Goal: Task Accomplishment & Management: Use online tool/utility

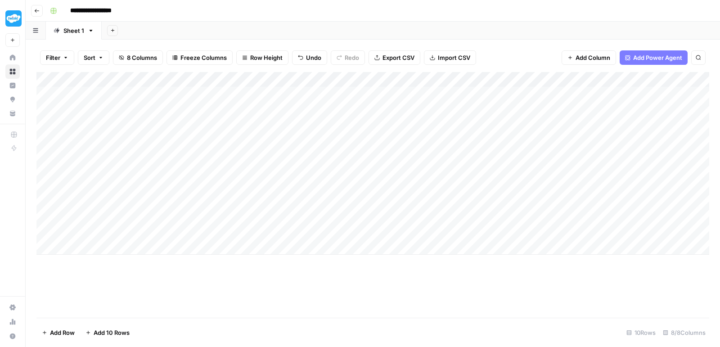
click at [40, 10] on button "Go back" at bounding box center [37, 11] width 12 height 12
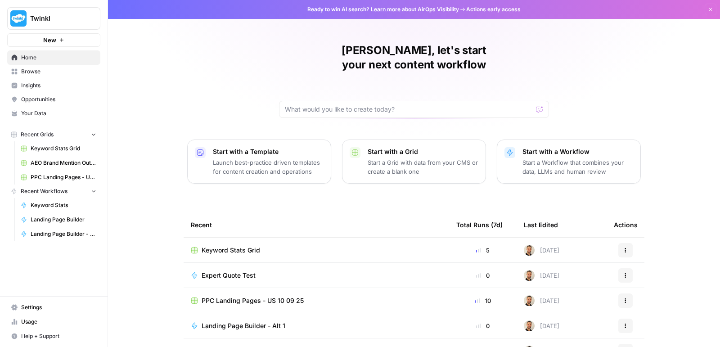
click at [235, 296] on span "PPC Landing Pages - US 10 09 25" at bounding box center [253, 300] width 102 height 9
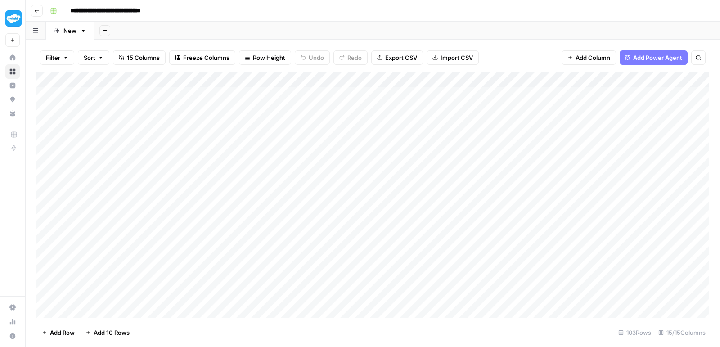
click at [422, 93] on div "Add Column" at bounding box center [372, 196] width 673 height 249
click at [416, 92] on div "Add Column" at bounding box center [372, 196] width 673 height 249
click at [526, 53] on div "Filter Sort 15 Columns Freeze Columns Row Height Undo Redo Export CSV Import CS…" at bounding box center [372, 57] width 673 height 29
click at [524, 91] on div "Add Column" at bounding box center [372, 196] width 673 height 249
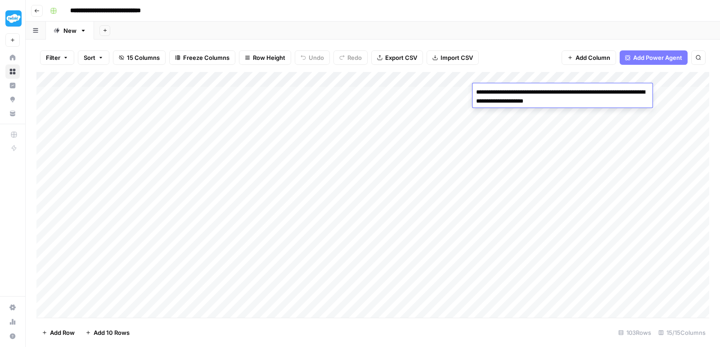
click at [511, 57] on div "Filter Sort 15 Columns Freeze Columns Row Height Undo Redo Export CSV Import CS…" at bounding box center [372, 57] width 673 height 29
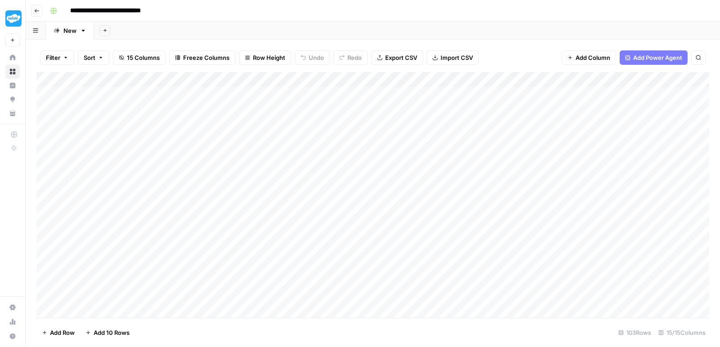
click at [573, 89] on div "Add Column" at bounding box center [372, 196] width 673 height 249
click at [573, 89] on textarea "**********" at bounding box center [626, 92] width 144 height 13
click at [701, 91] on div "Add Column" at bounding box center [372, 196] width 673 height 249
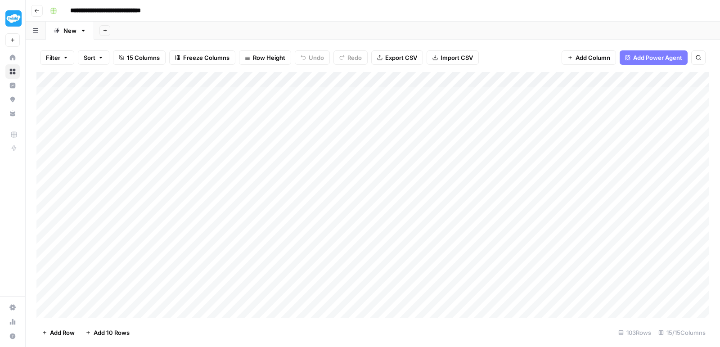
click at [686, 91] on div "Add Column" at bounding box center [372, 196] width 673 height 249
click at [686, 91] on textarea "**********" at bounding box center [644, 92] width 144 height 13
click at [615, 89] on textarea "**********" at bounding box center [644, 92] width 144 height 13
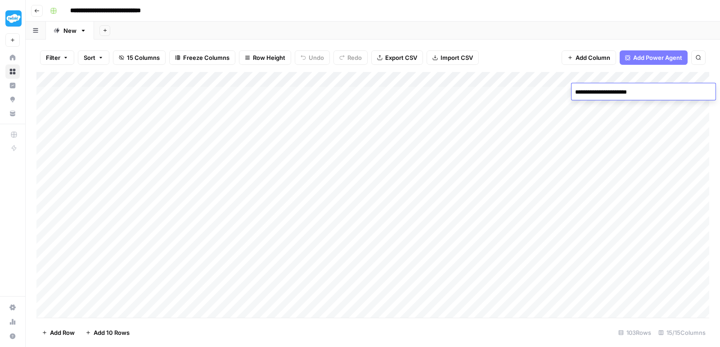
click at [556, 250] on div "Add Column" at bounding box center [372, 196] width 673 height 249
click at [588, 90] on div "Add Column" at bounding box center [372, 196] width 673 height 249
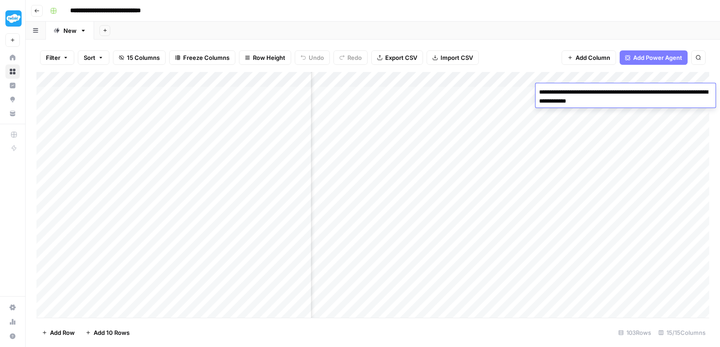
click at [641, 121] on div "Add Column" at bounding box center [372, 196] width 673 height 249
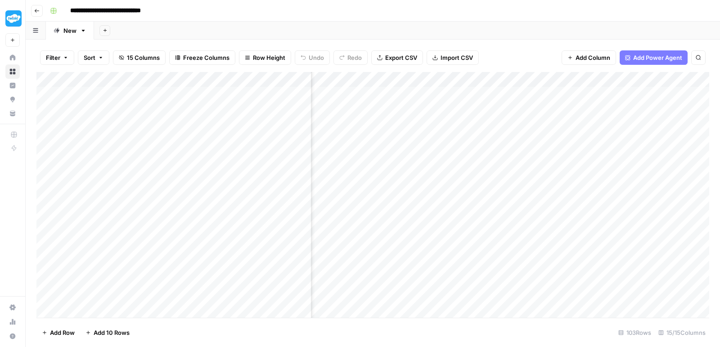
click at [657, 93] on div "Add Column" at bounding box center [372, 196] width 673 height 249
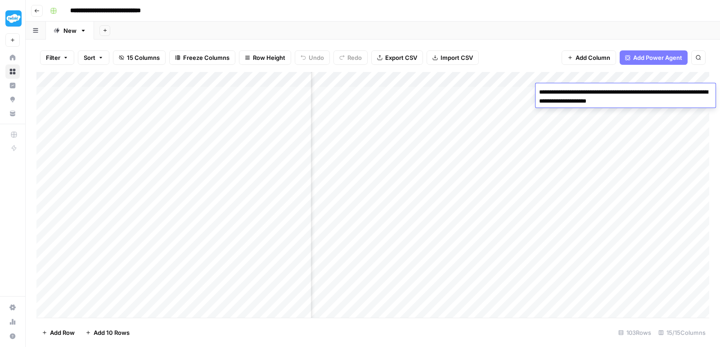
click at [657, 93] on textarea "**********" at bounding box center [626, 97] width 180 height 22
click at [612, 148] on div "Add Column" at bounding box center [372, 196] width 673 height 249
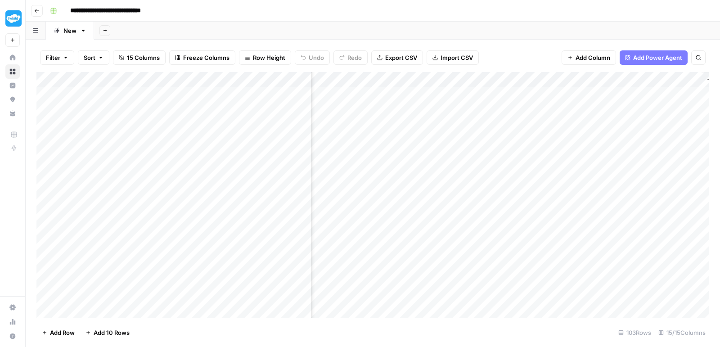
scroll to position [0, 624]
click at [622, 93] on div "Add Column" at bounding box center [372, 196] width 673 height 249
click at [622, 93] on div at bounding box center [619, 91] width 82 height 17
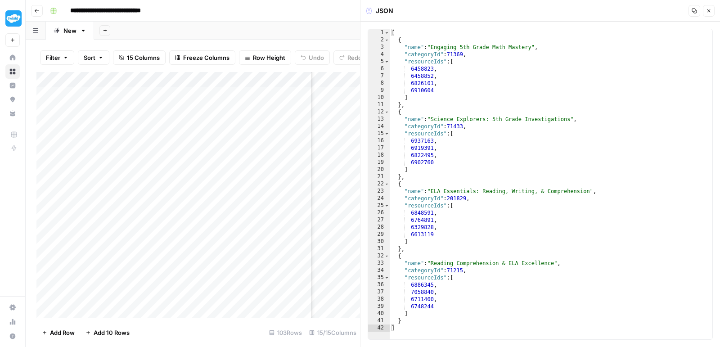
click at [464, 100] on div "[ { "name" : "Engaging 5th Grade Math Mastery" , "categoryId" : 71369 , "resour…" at bounding box center [551, 191] width 323 height 325
type textarea "* *"
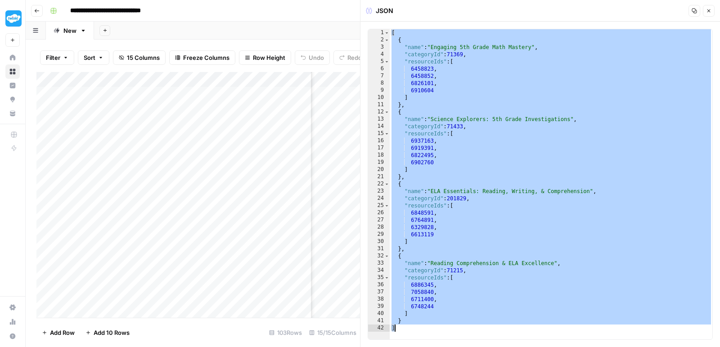
click at [712, 15] on button "Close" at bounding box center [709, 11] width 12 height 12
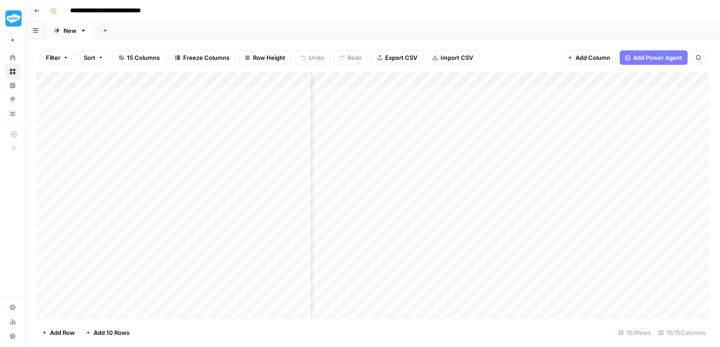
scroll to position [0, 328]
click at [452, 94] on div "Add Column" at bounding box center [372, 196] width 673 height 249
click at [439, 89] on div "Add Column" at bounding box center [372, 196] width 673 height 249
click at [439, 89] on input "**********" at bounding box center [463, 94] width 144 height 11
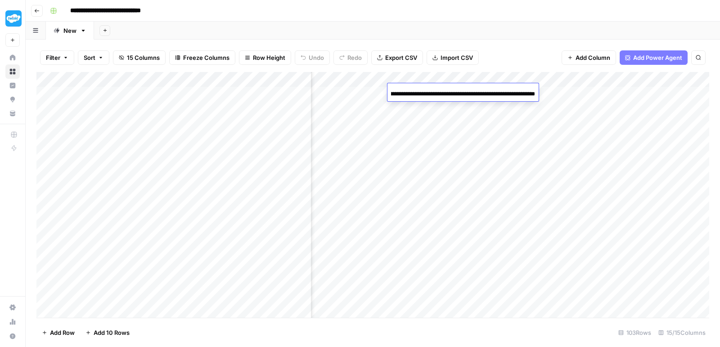
click at [439, 89] on input "**********" at bounding box center [463, 94] width 144 height 11
click at [506, 43] on div "Filter Sort 15 Columns Freeze Columns Row Height Undo Redo Export CSV Import CS…" at bounding box center [372, 57] width 673 height 29
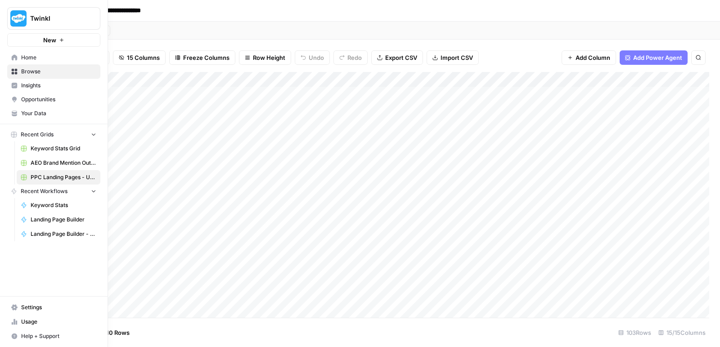
click at [25, 321] on span "Usage" at bounding box center [58, 322] width 75 height 8
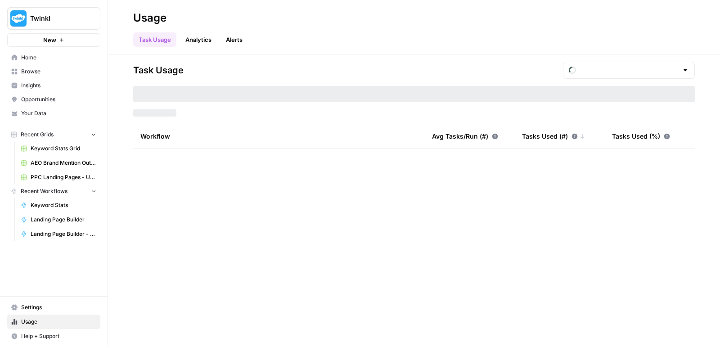
type input "September Tasks"
